Goal: Information Seeking & Learning: Learn about a topic

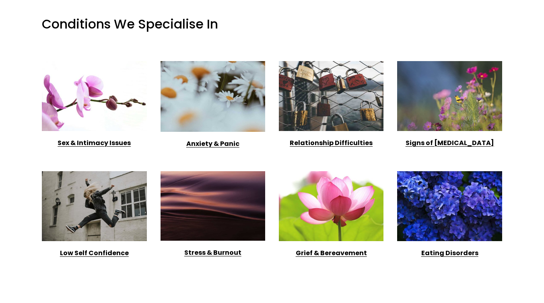
scroll to position [821, 0]
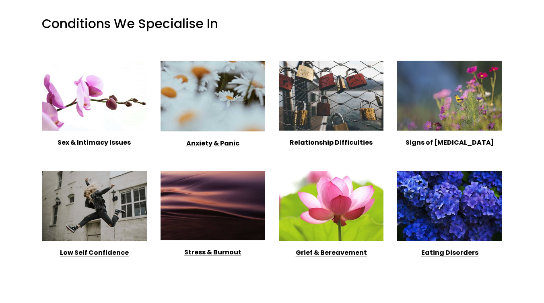
click at [100, 107] on div at bounding box center [94, 96] width 105 height 70
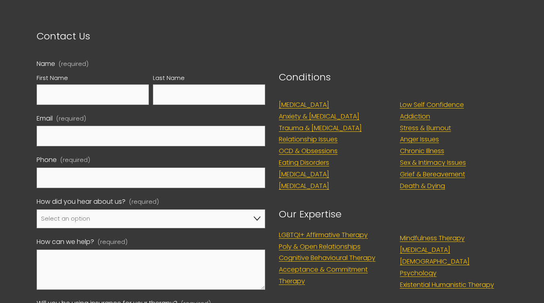
scroll to position [1087, 0]
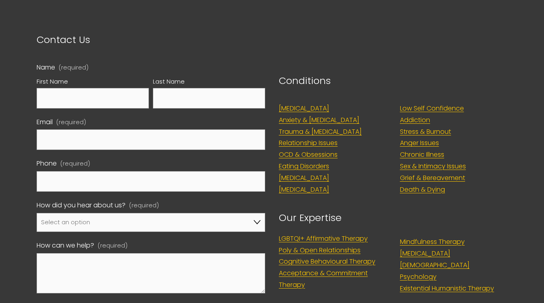
click at [358, 243] on link "LGBTQI+ Affirmative Therapy" at bounding box center [323, 239] width 89 height 12
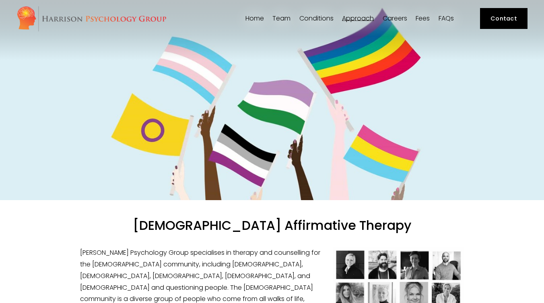
click at [0, 0] on span "[PERSON_NAME]" at bounding box center [0, 0] width 0 height 0
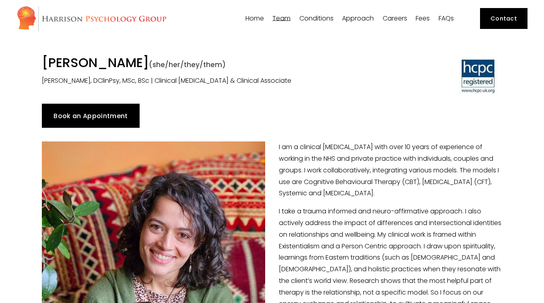
click at [0, 0] on span "[PERSON_NAME]" at bounding box center [0, 0] width 0 height 0
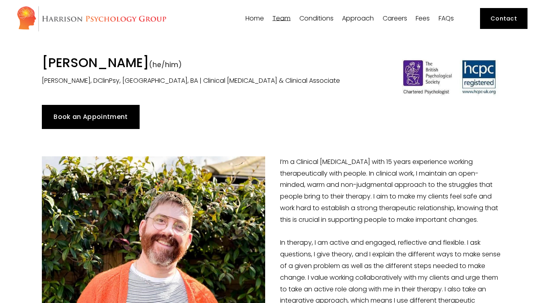
click at [0, 0] on span "Dr [PERSON_NAME]" at bounding box center [0, 0] width 0 height 0
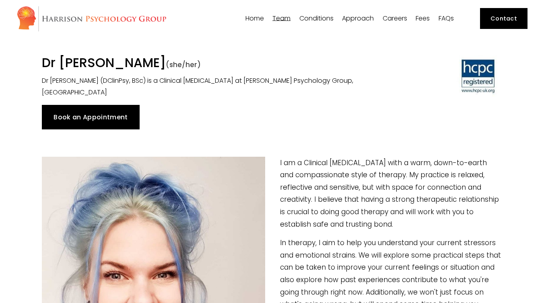
click at [0, 0] on span "[PERSON_NAME]" at bounding box center [0, 0] width 0 height 0
